Goal: Navigation & Orientation: Find specific page/section

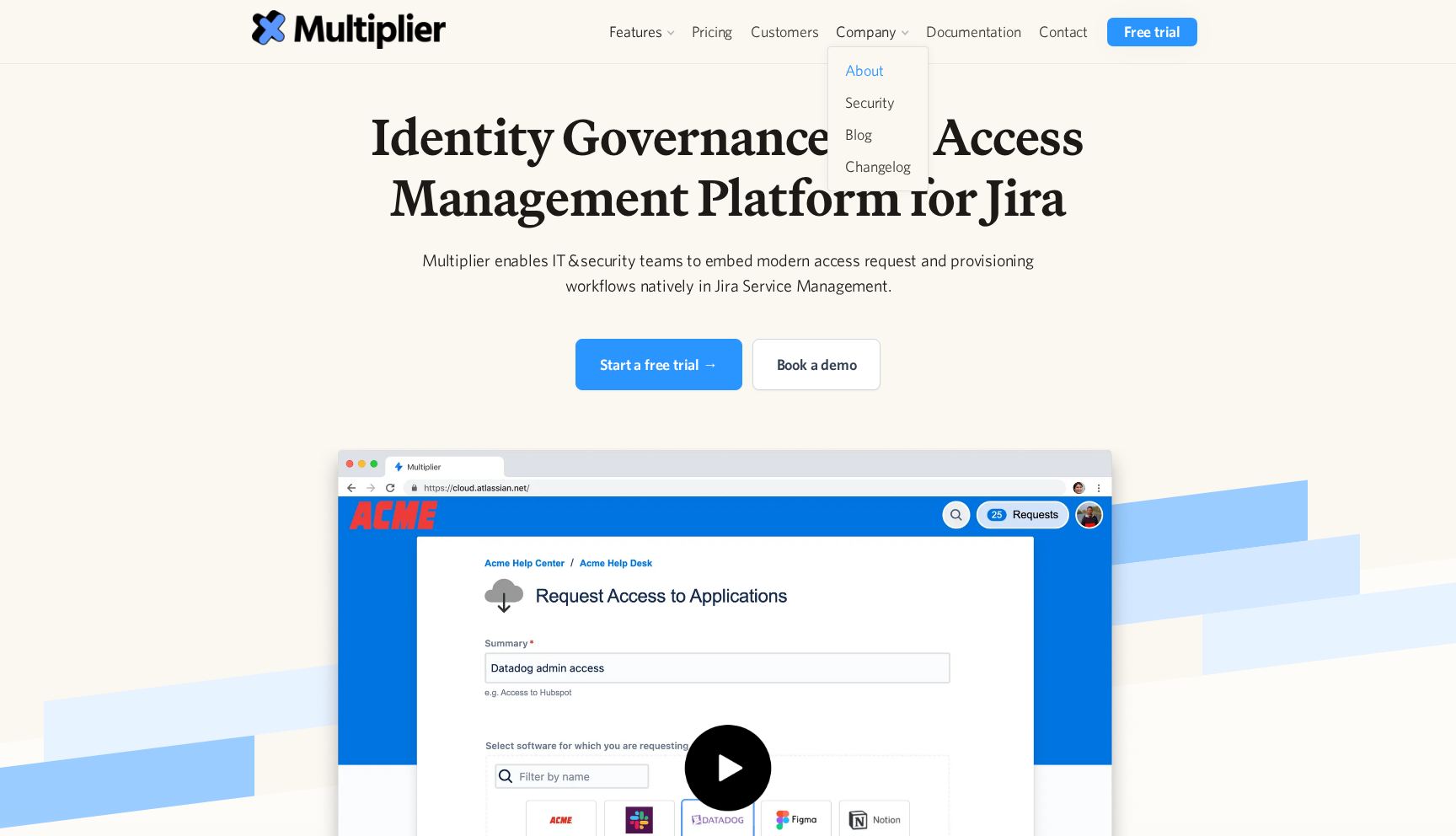
click at [858, 59] on link "About" at bounding box center [878, 70] width 78 height 31
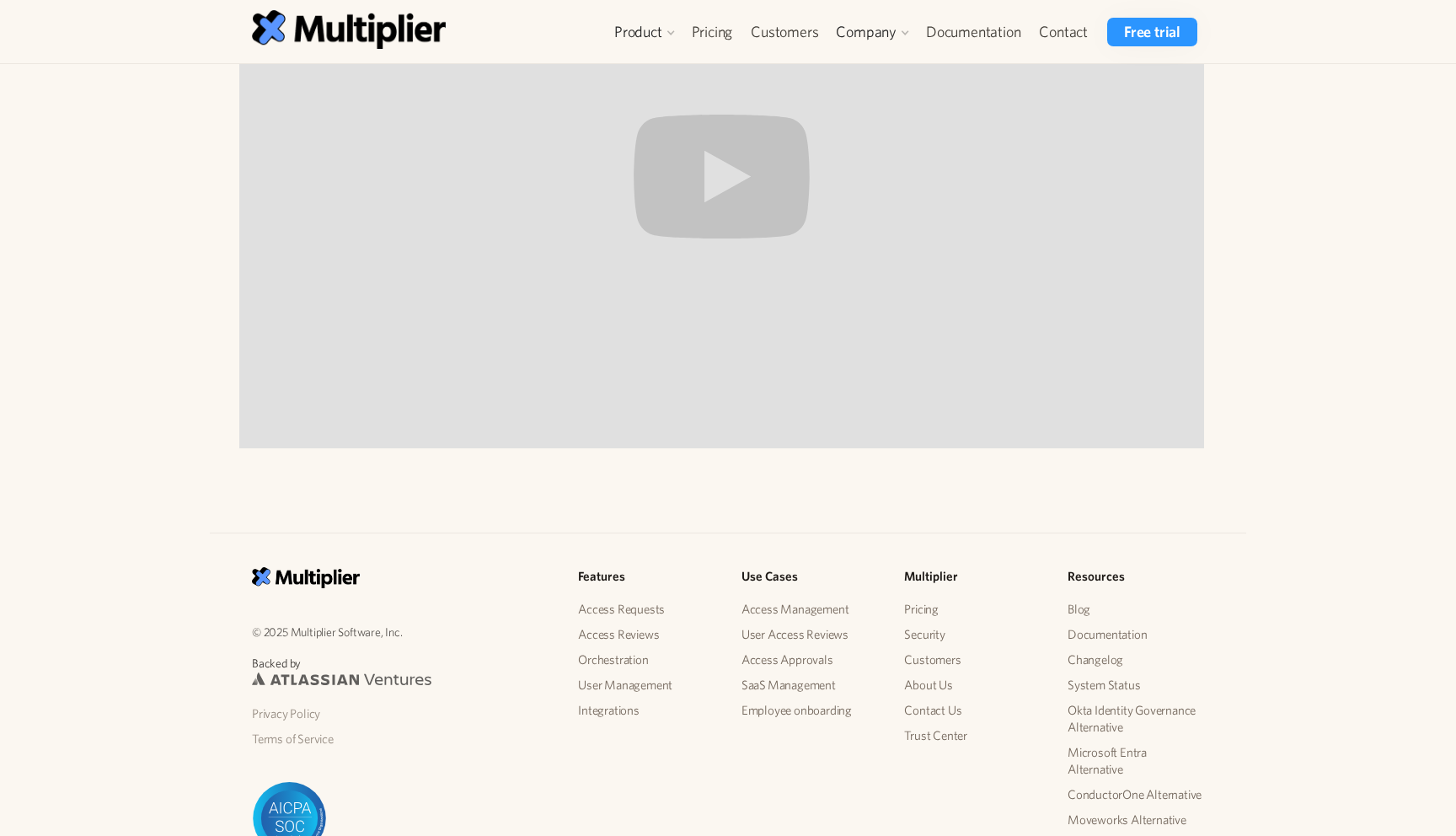
scroll to position [1627, 0]
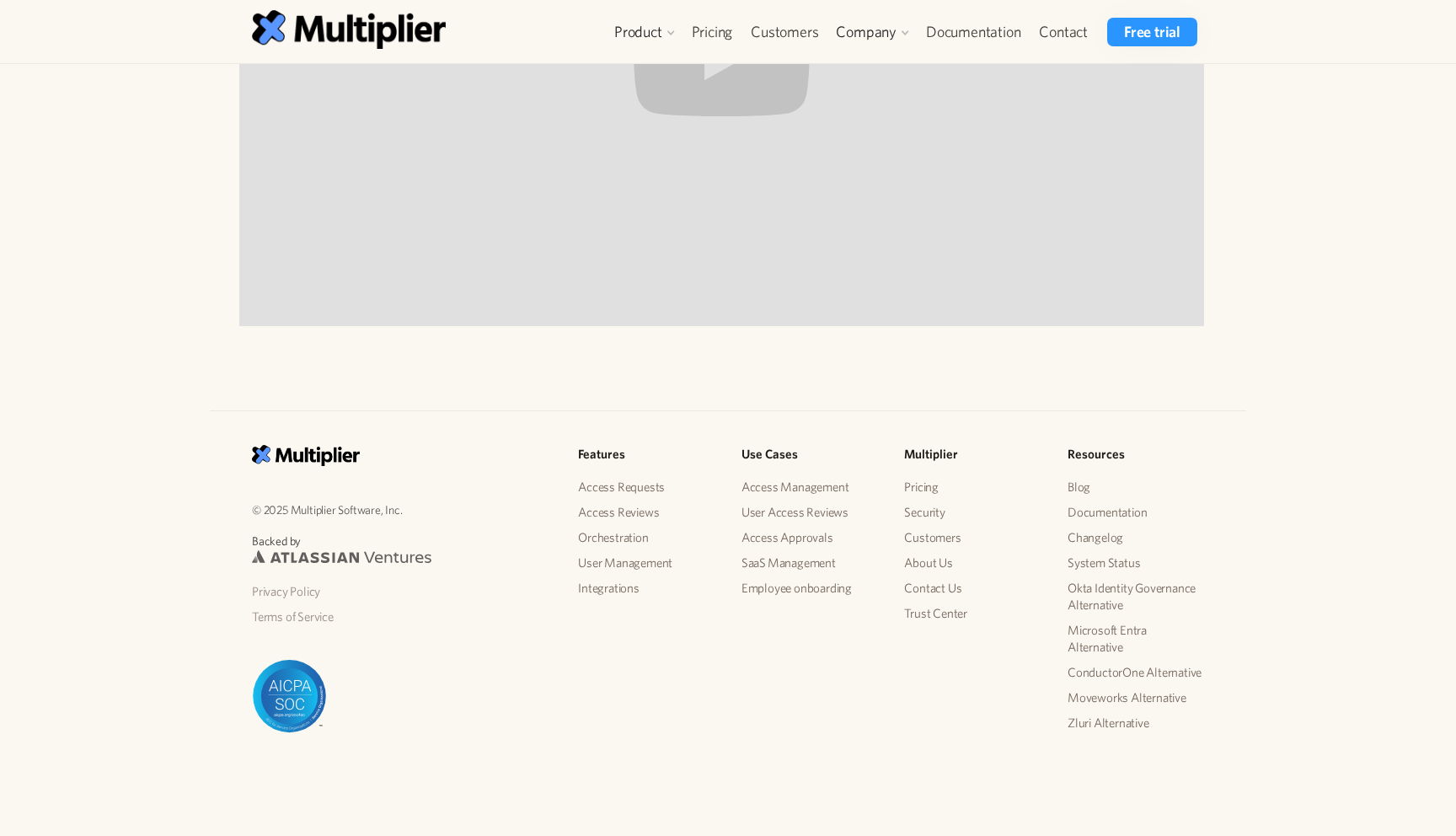
click at [189, 413] on div "© 2025 Multiplier Software, Inc. Backed by Privacy Policy Terms of Service Feat…" at bounding box center [728, 596] width 1456 height 480
